Goal: Check status

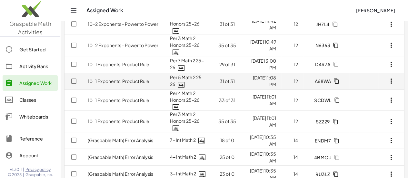
scroll to position [53, 0]
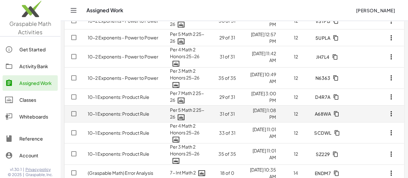
click at [139, 112] on link "10-1 Exponents: Product Rule" at bounding box center [119, 114] width 62 height 6
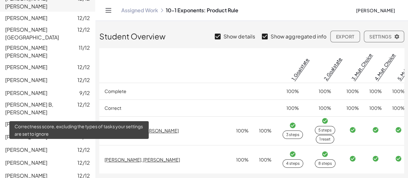
scroll to position [338, 0]
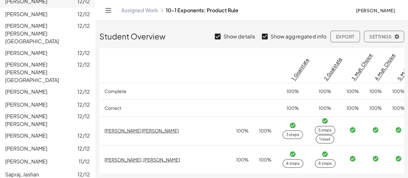
click at [147, 10] on link "Assigned Work" at bounding box center [139, 10] width 37 height 6
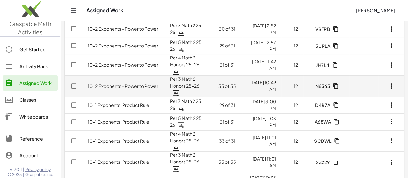
scroll to position [53, 0]
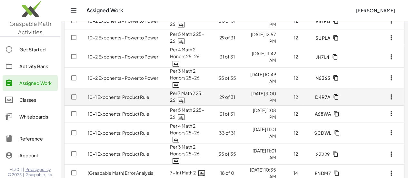
click at [139, 101] on td "10-1 Exponents: Product Rule" at bounding box center [123, 96] width 82 height 17
